Goal: Information Seeking & Learning: Learn about a topic

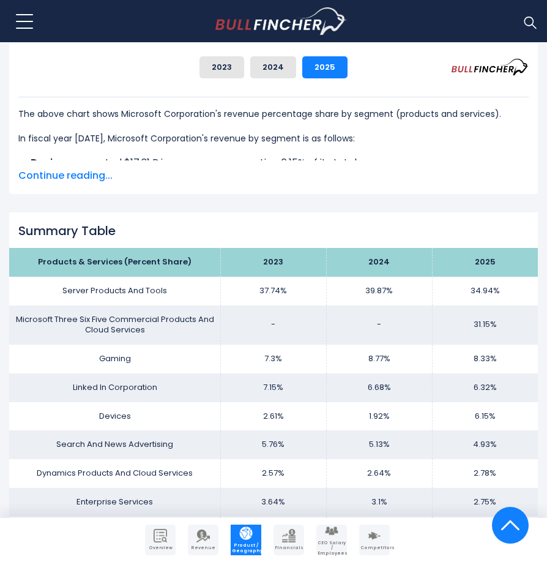
scroll to position [612, 0]
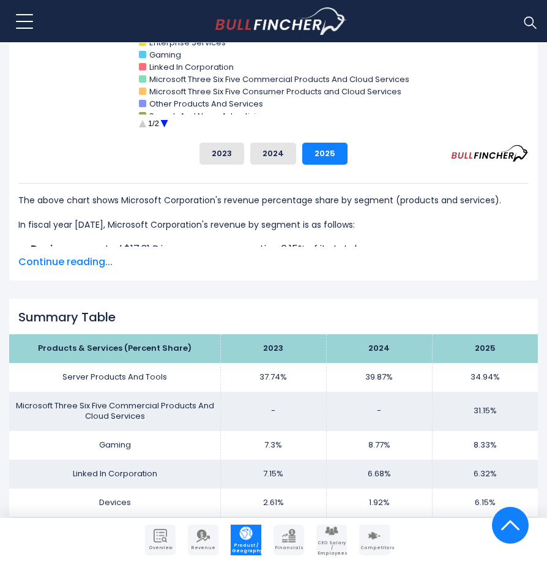
click at [69, 264] on span "Continue reading..." at bounding box center [273, 262] width 511 height 15
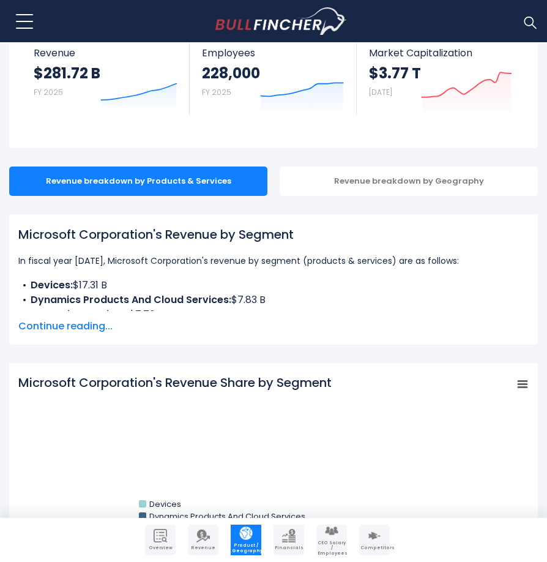
scroll to position [61, 0]
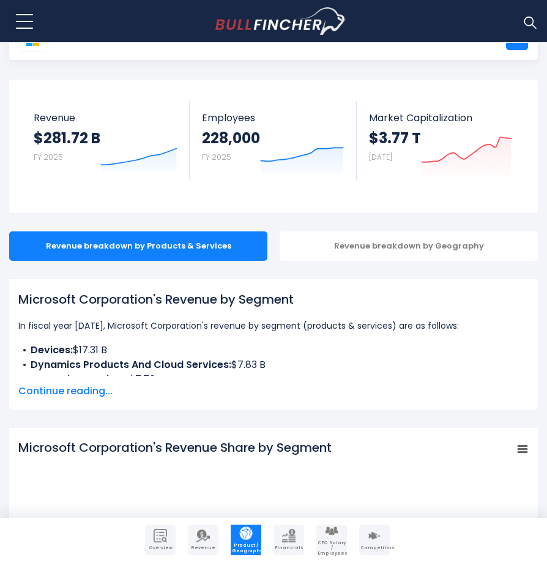
click at [71, 388] on span "Continue reading..." at bounding box center [273, 391] width 511 height 15
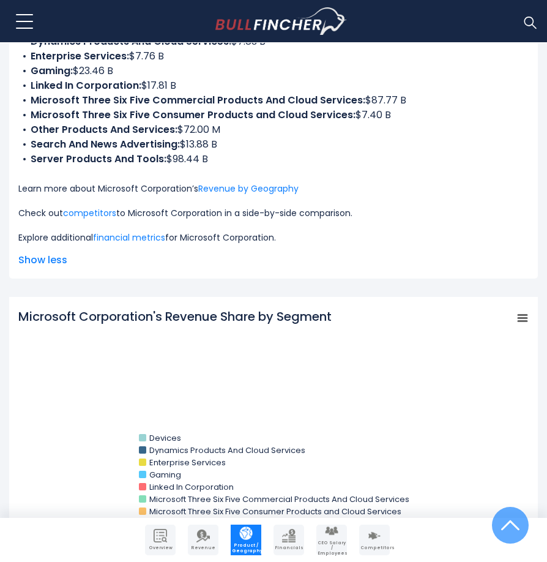
scroll to position [0, 0]
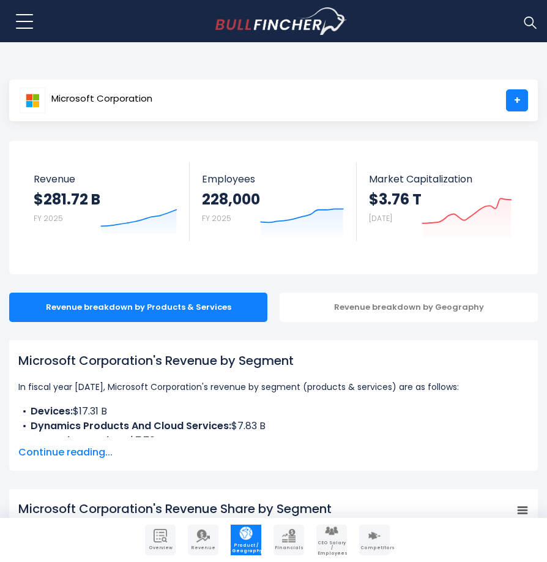
click at [97, 454] on span "Continue reading..." at bounding box center [273, 452] width 511 height 15
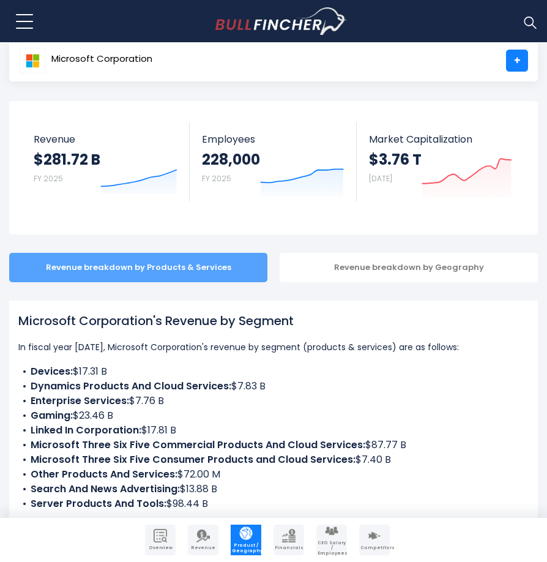
scroll to position [61, 0]
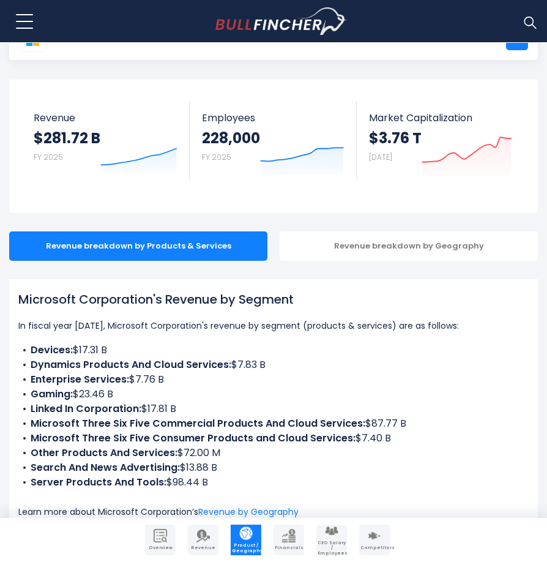
click at [275, 350] on li "Devices: $17.31 B" at bounding box center [273, 350] width 511 height 15
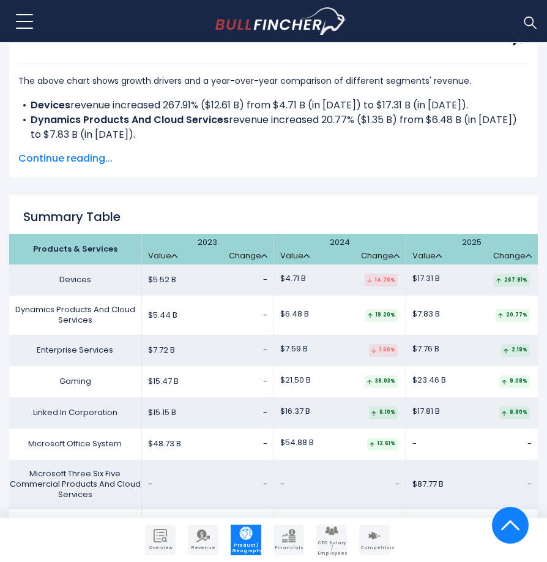
scroll to position [2318, 0]
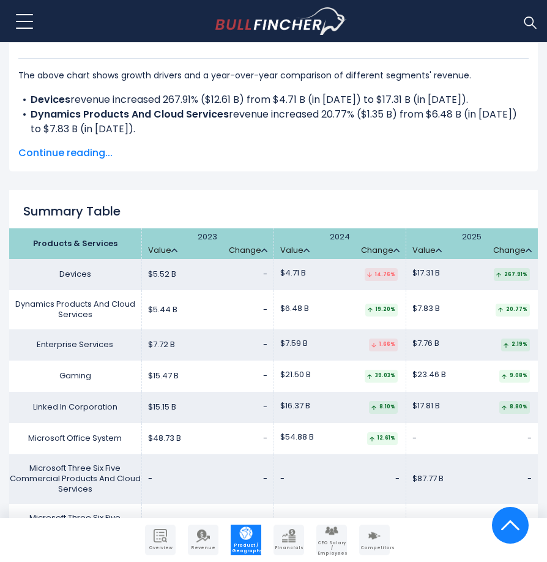
click at [172, 380] on span "$15.47 B" at bounding box center [163, 376] width 31 height 10
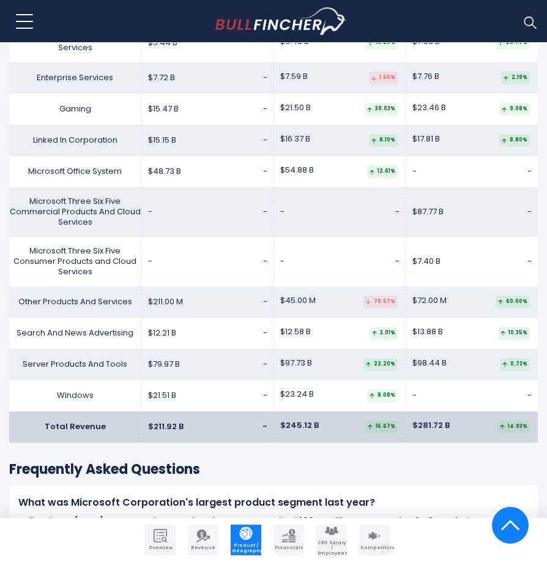
scroll to position [2563, 0]
